Goal: Information Seeking & Learning: Learn about a topic

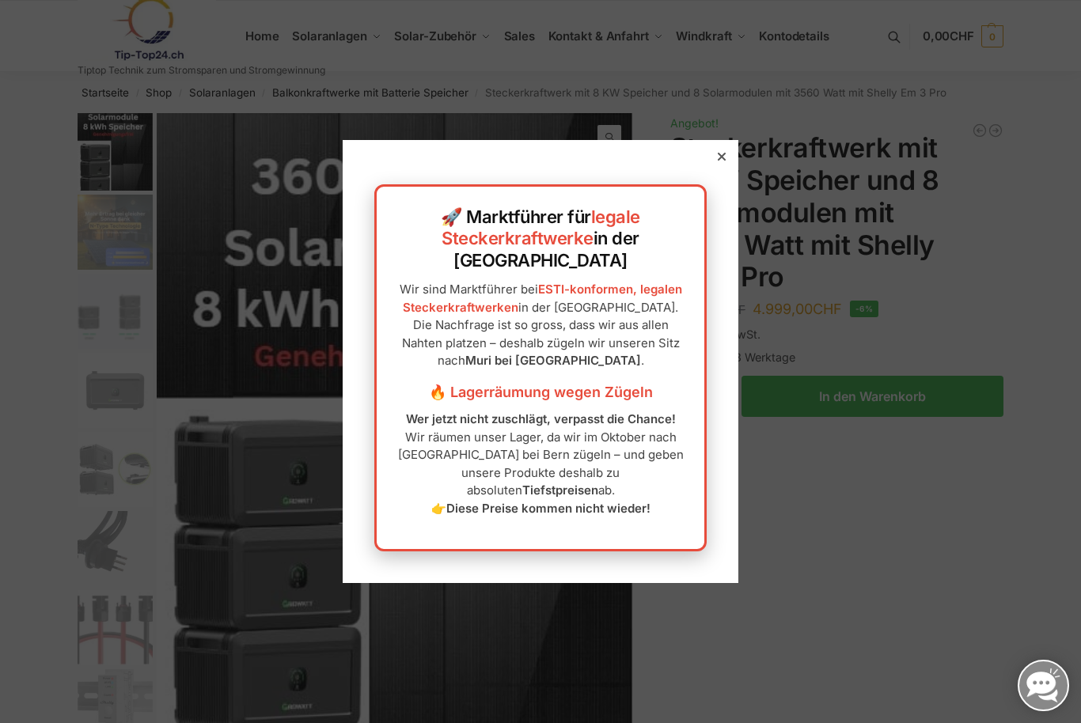
click at [706, 187] on div "🚀 Marktführer für legale Steckerkraftwerke in der Schweiz Wir sind Marktführer …" at bounding box center [541, 361] width 396 height 443
click at [718, 161] on icon at bounding box center [721, 157] width 8 height 8
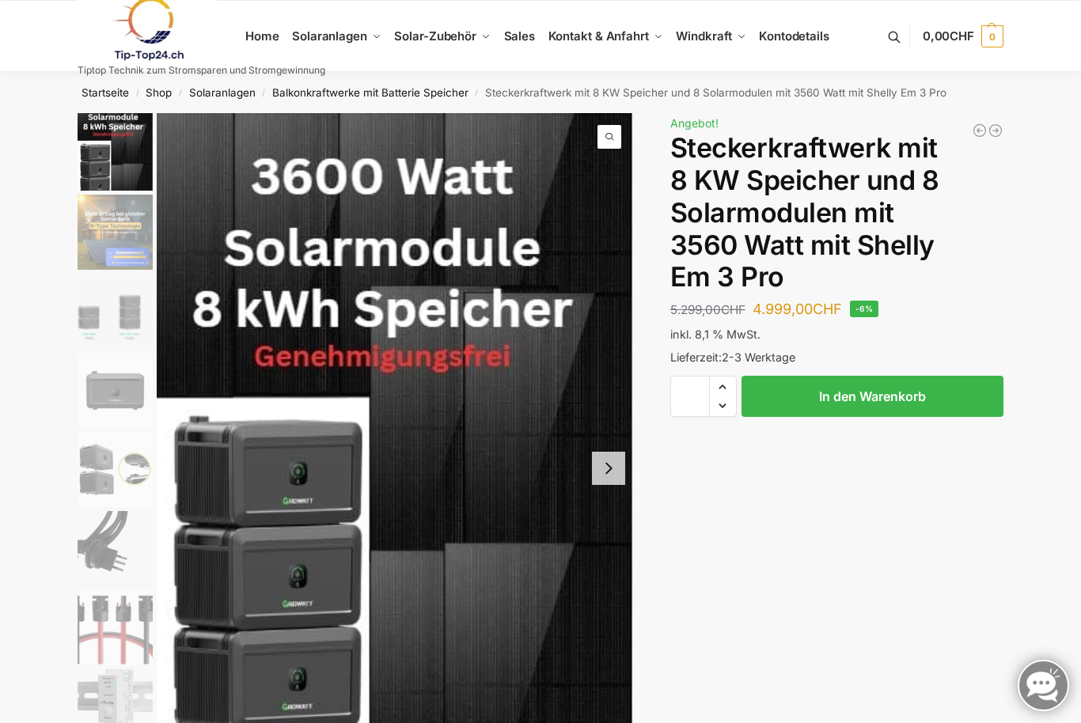
click at [370, 171] on span "Kompletsets Dach, Flachdach" at bounding box center [349, 159] width 78 height 23
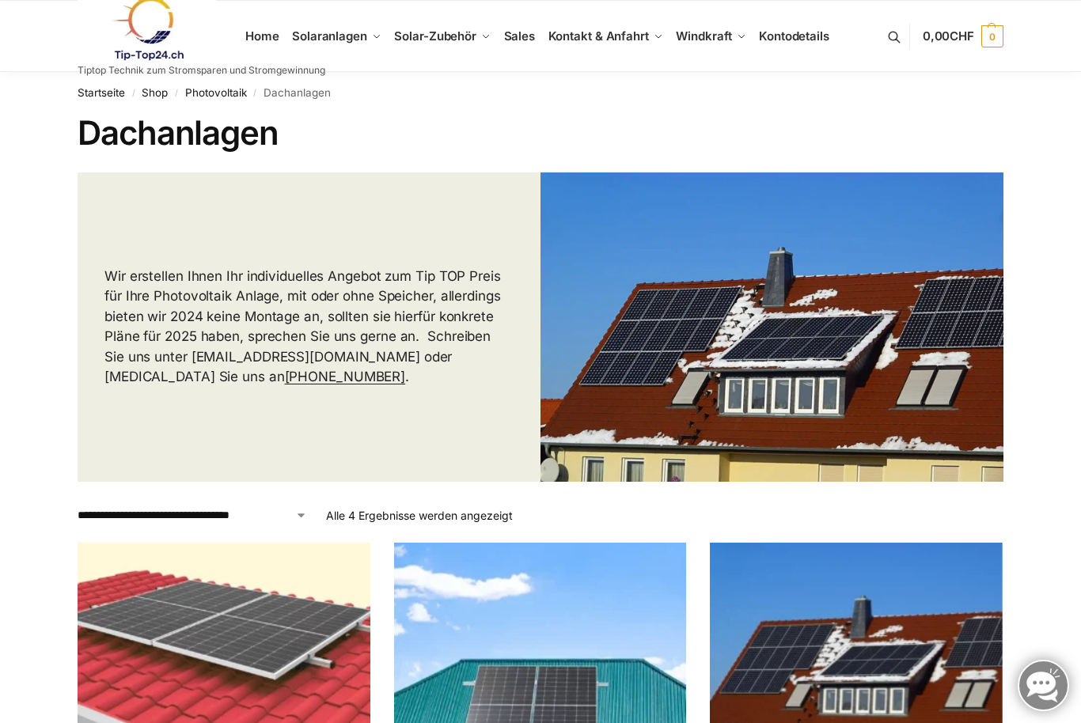
click at [362, 216] on link "Balkonkraftwerke mit Speicher Speicherlösungen" at bounding box center [366, 196] width 127 height 43
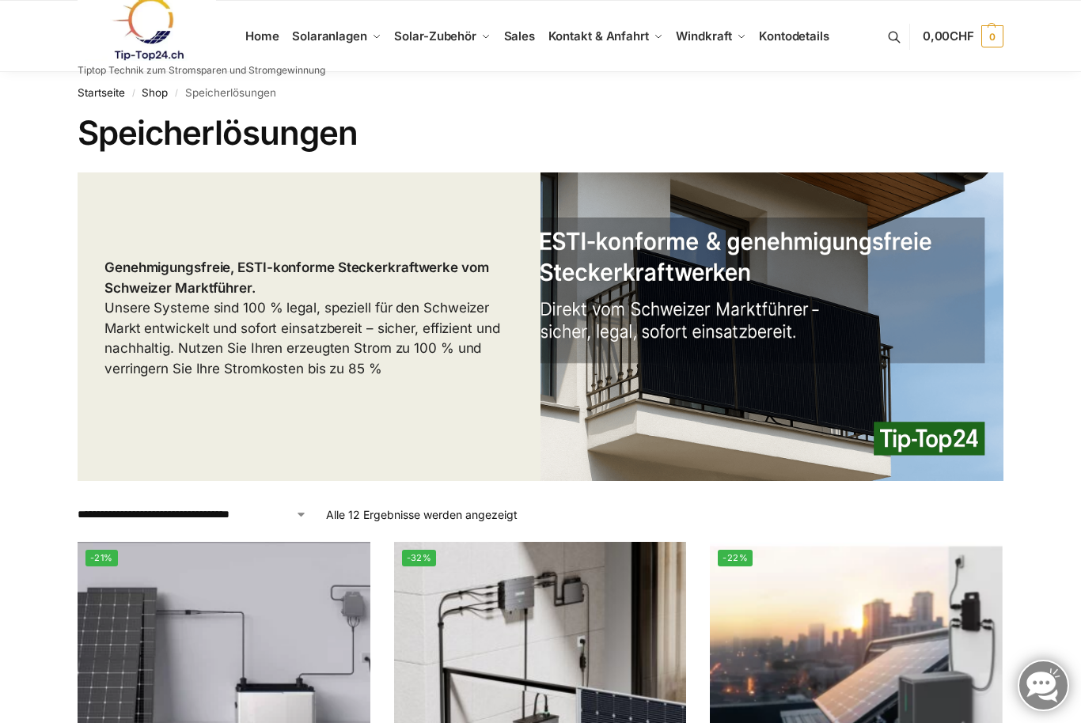
click at [165, 40] on img at bounding box center [147, 29] width 138 height 64
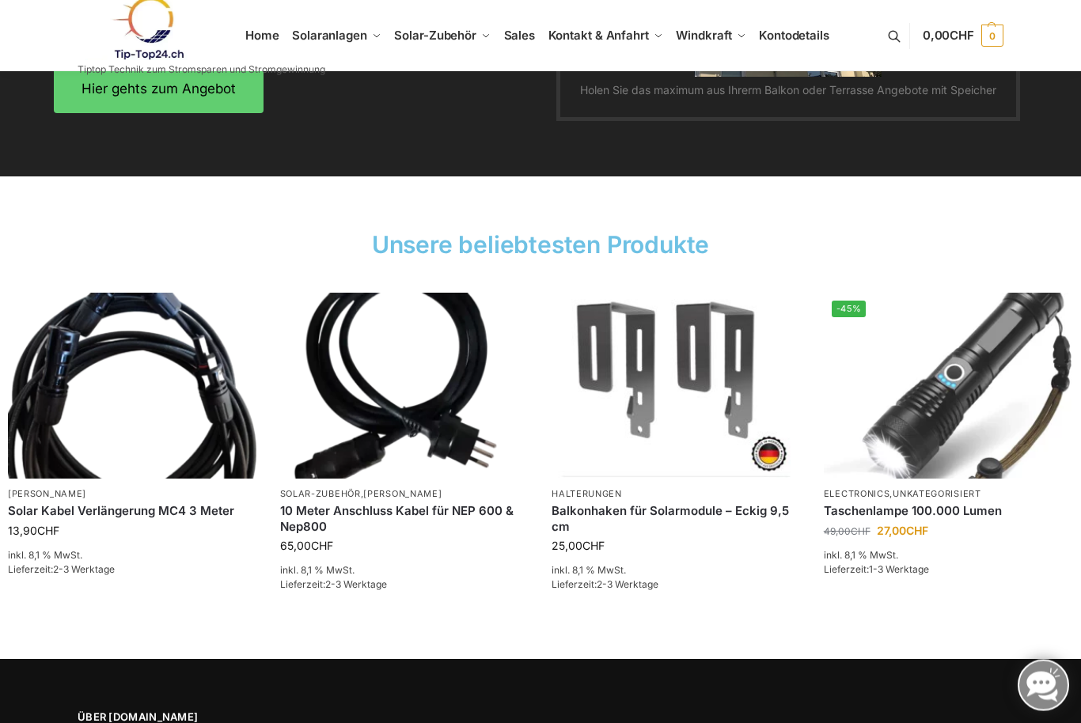
scroll to position [2175, 0]
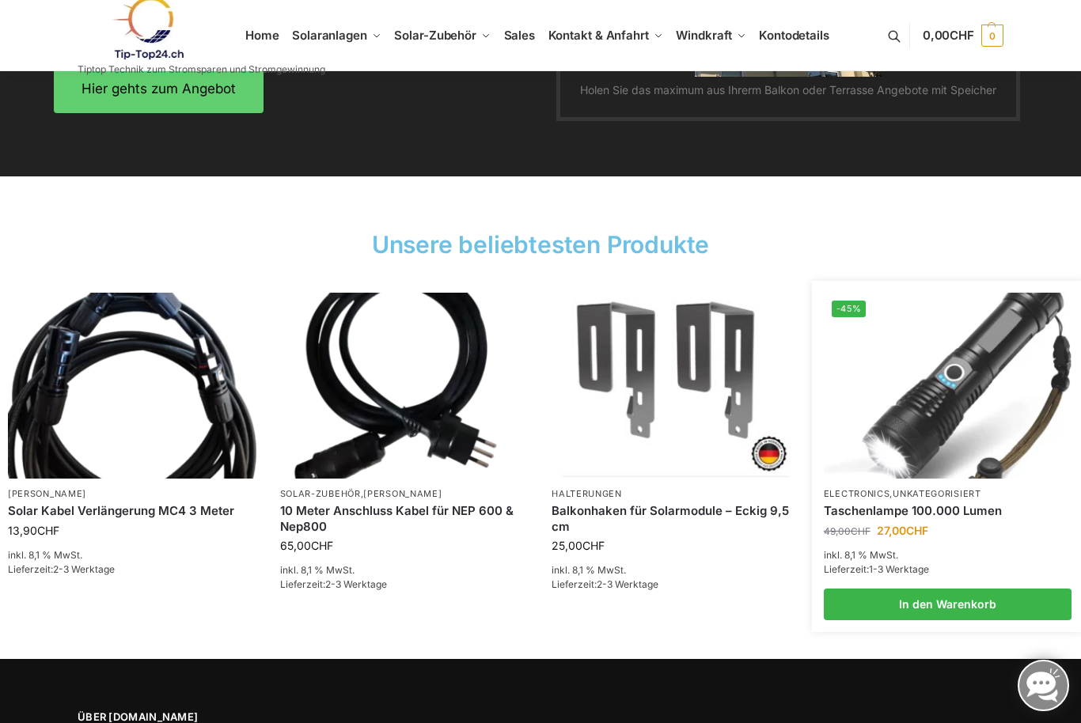
click at [967, 511] on link "Taschenlampe 100.000 Lumen" at bounding box center [947, 511] width 248 height 16
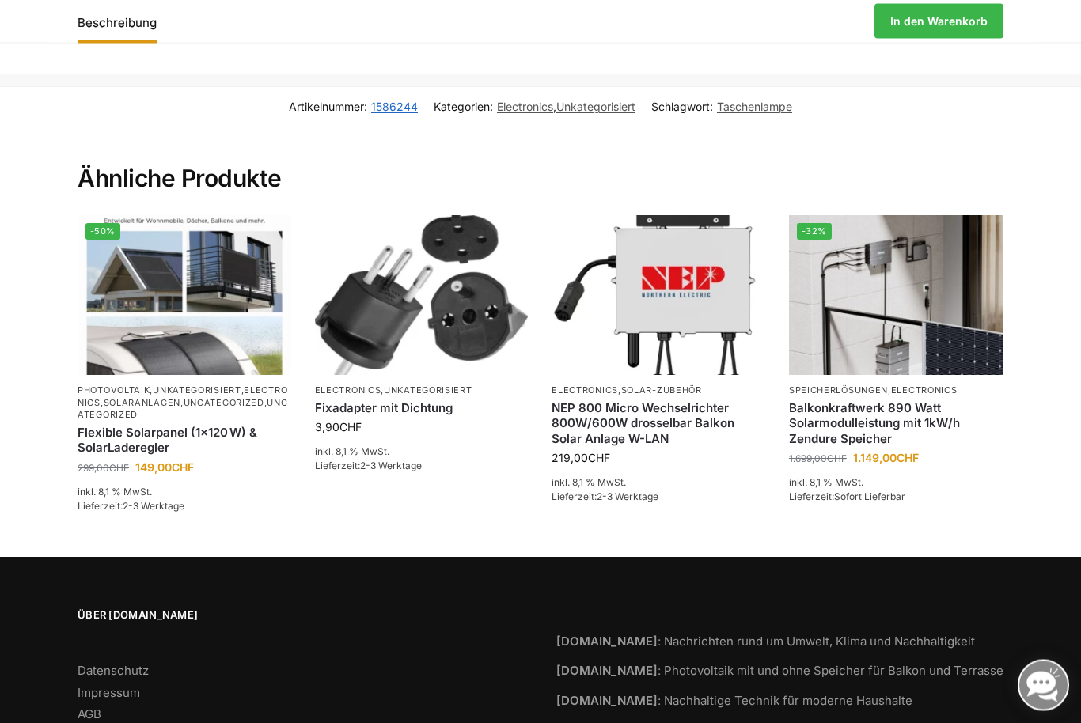
scroll to position [1039, 0]
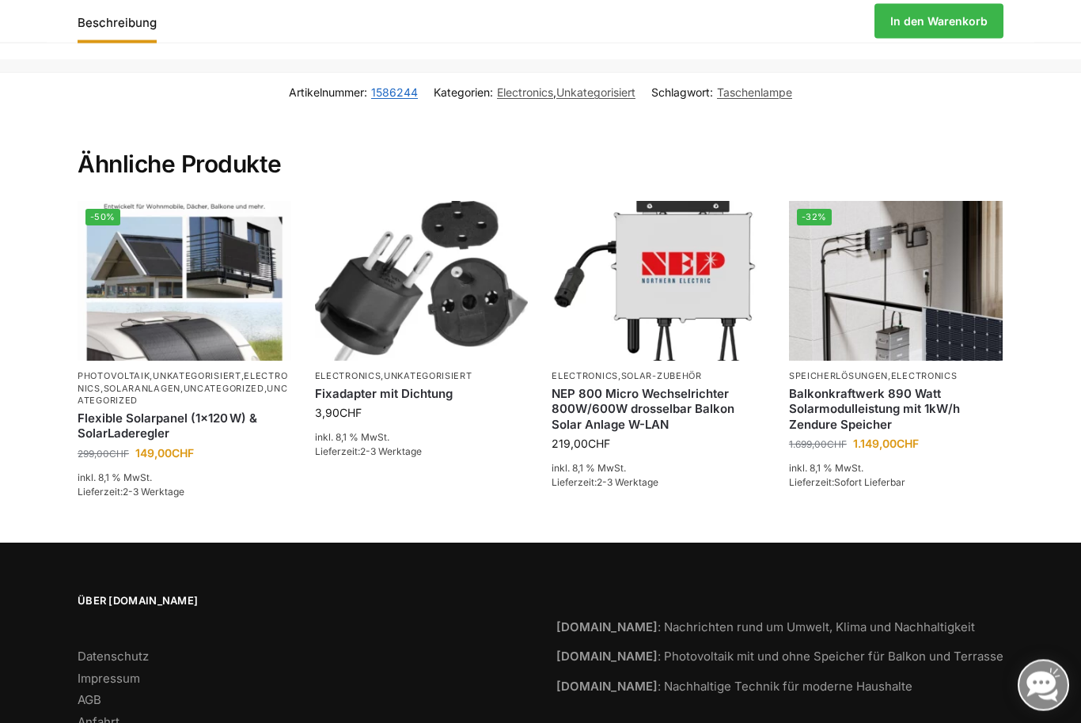
click at [134, 672] on link "Impressum" at bounding box center [109, 679] width 62 height 15
